Goal: Check status: Check status

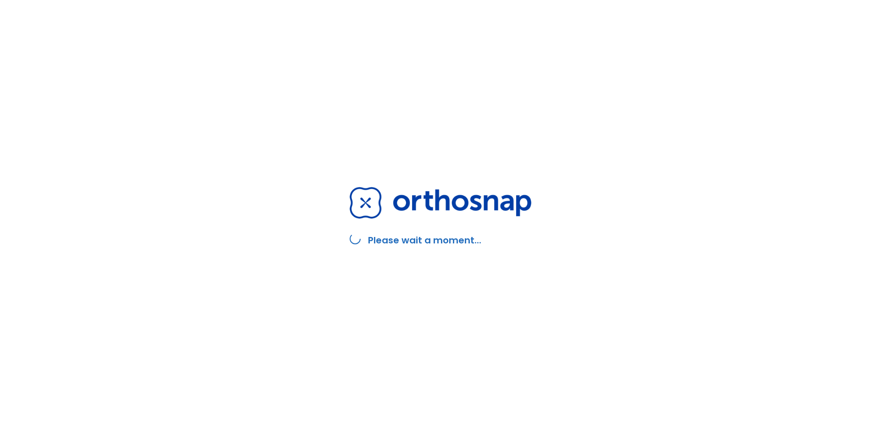
click at [448, 196] on img at bounding box center [441, 203] width 182 height 32
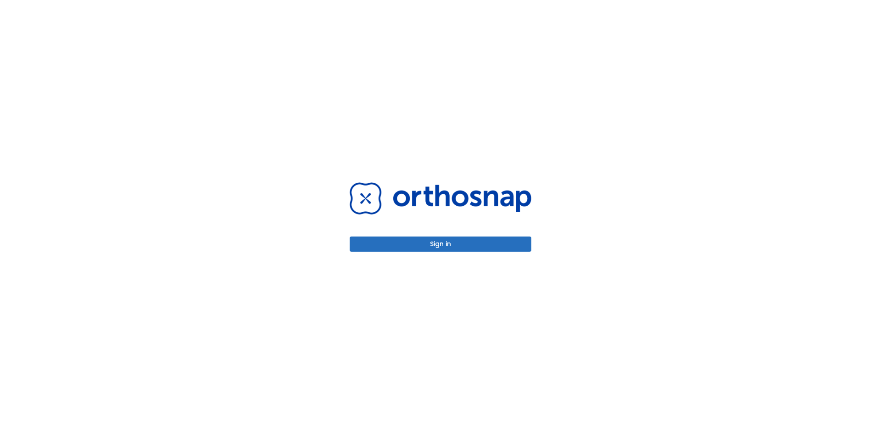
click at [449, 244] on button "Sign in" at bounding box center [441, 243] width 182 height 15
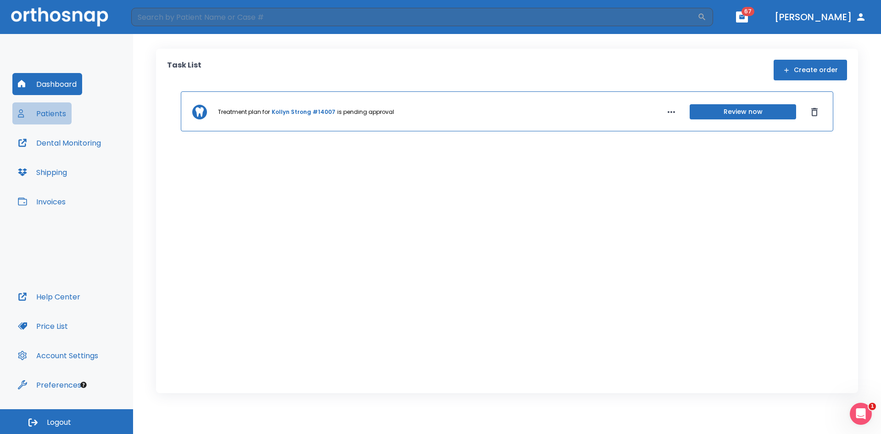
click at [48, 114] on button "Patients" at bounding box center [41, 113] width 59 height 22
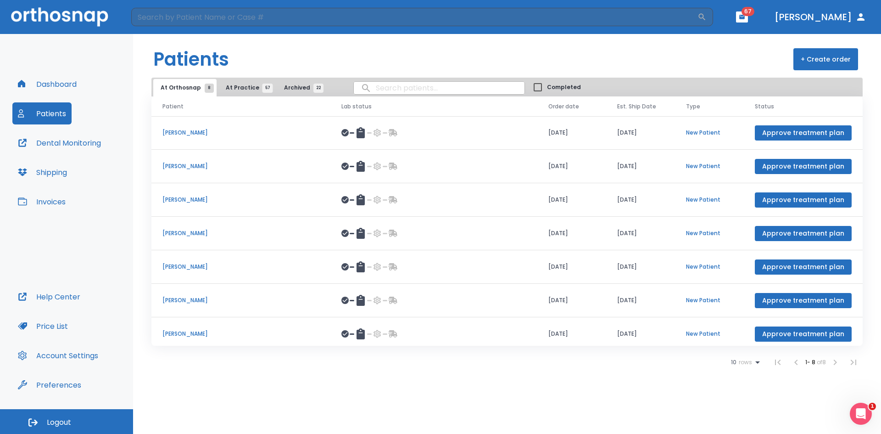
click at [439, 93] on input "search" at bounding box center [439, 88] width 171 height 18
type input "loretta boor"
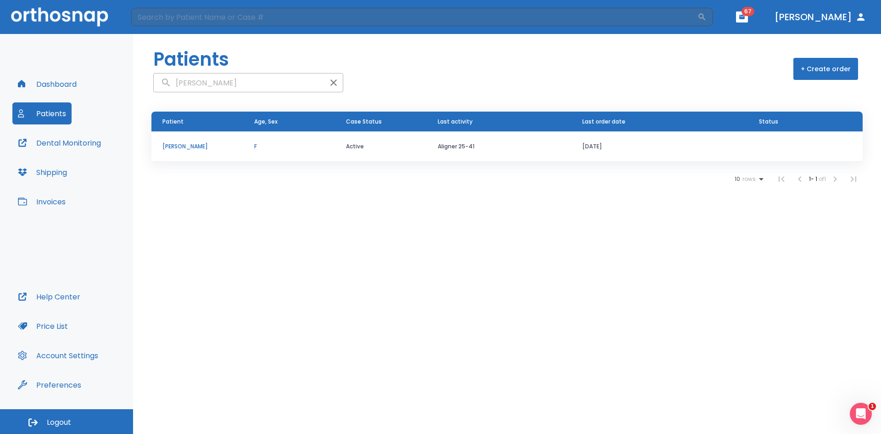
click at [194, 147] on p "Loretta Boor" at bounding box center [197, 146] width 70 height 8
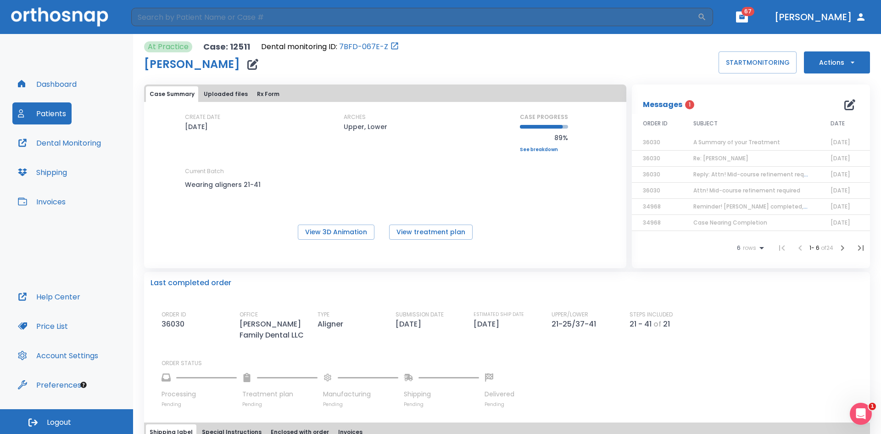
click at [837, 249] on icon "button" at bounding box center [842, 247] width 11 height 11
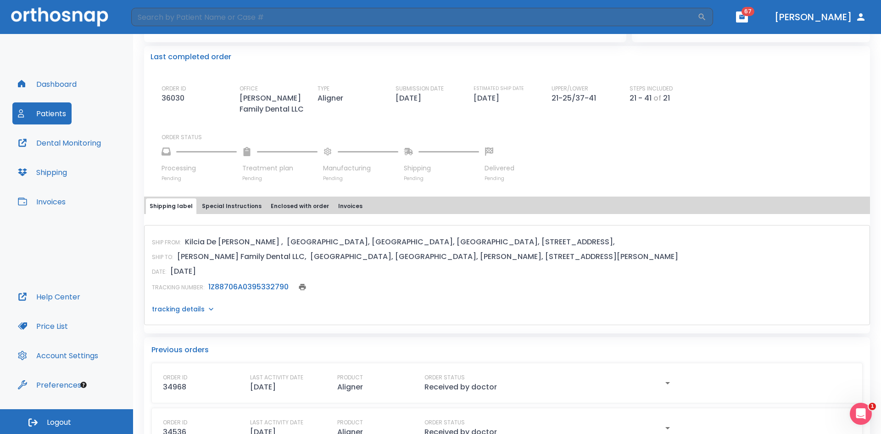
scroll to position [229, 0]
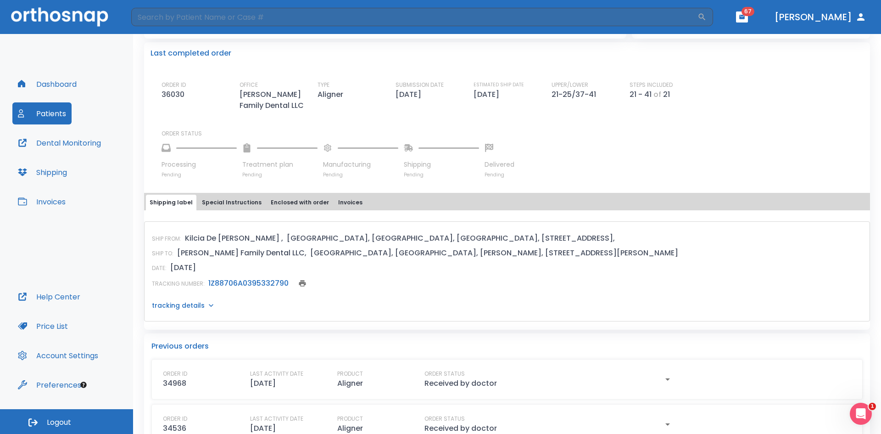
click at [257, 282] on link "1Z88706A0395332790" at bounding box center [248, 283] width 80 height 11
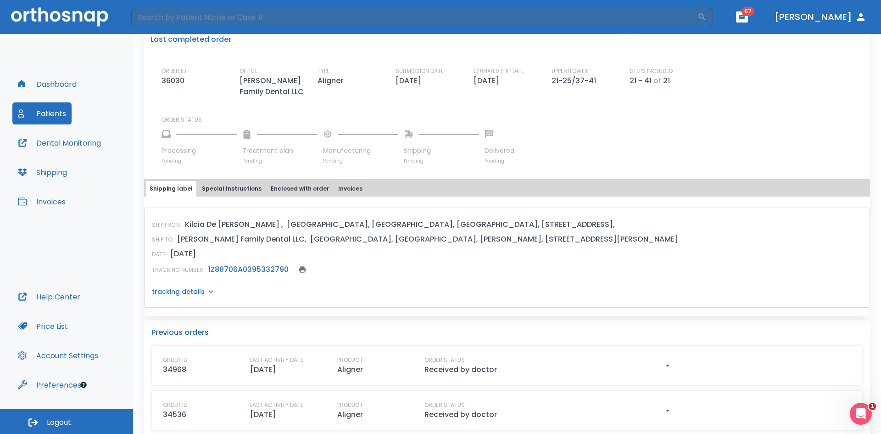
scroll to position [138, 0]
